Goal: Information Seeking & Learning: Find specific fact

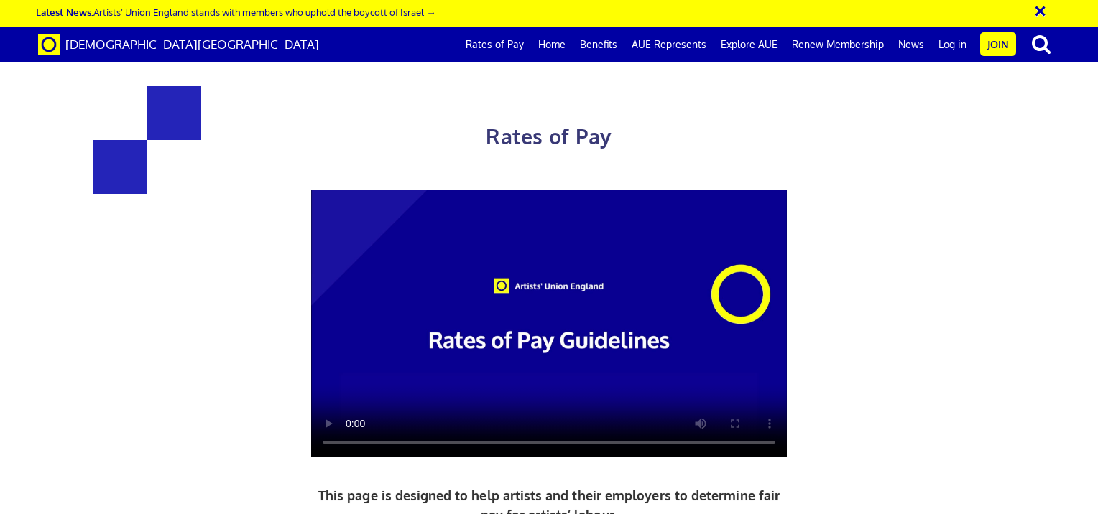
scroll to position [0, 241]
click at [505, 40] on link "Rates of Pay" at bounding box center [494, 45] width 73 height 36
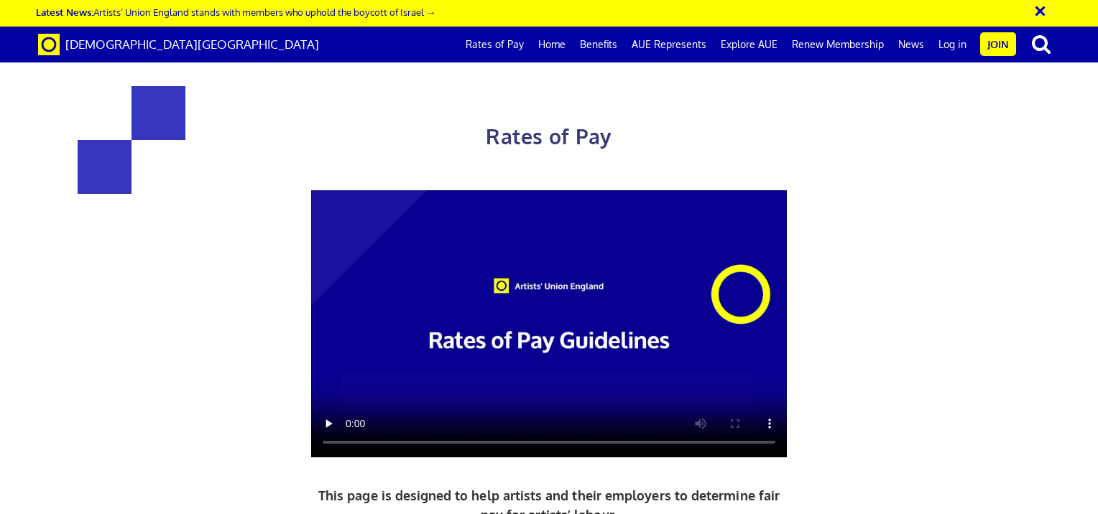
click at [975, 141] on div "Rates of Pay This page is designed to help artists and their employers to deter…" at bounding box center [548, 378] width 1119 height 728
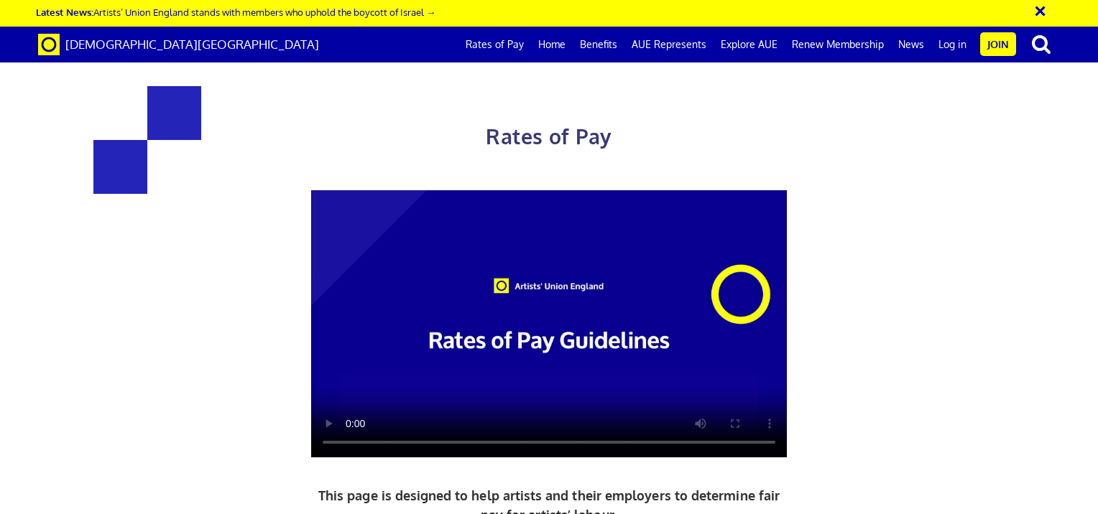
scroll to position [115, 0]
click at [985, 177] on div "Rates of Pay This page is designed to help artists and their employers to deter…" at bounding box center [548, 378] width 1119 height 728
drag, startPoint x: 677, startPoint y: 264, endPoint x: 815, endPoint y: 276, distance: 138.4
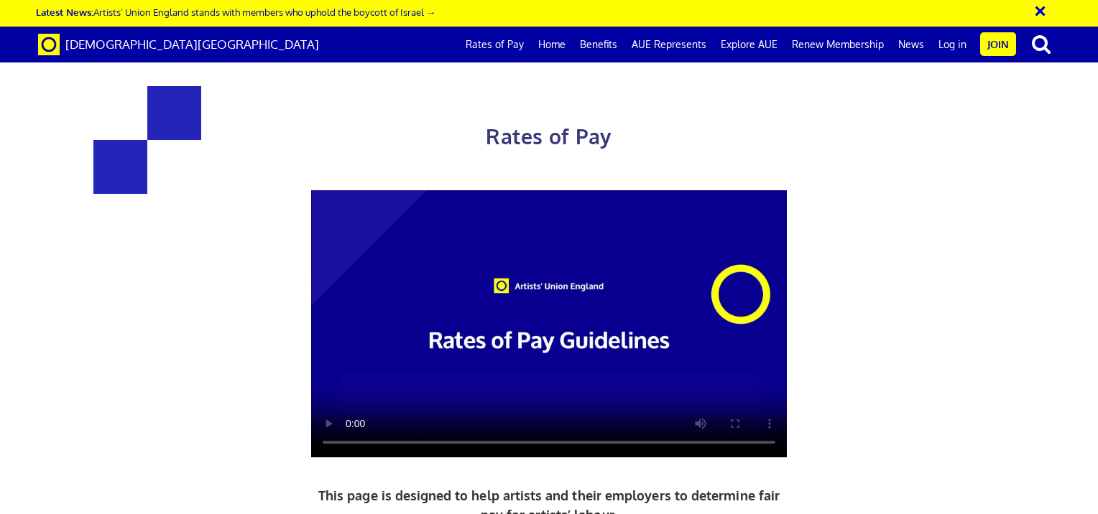
copy span "£48.40 an hour lead artist/project manager"
